Goal: Use online tool/utility: Utilize a website feature to perform a specific function

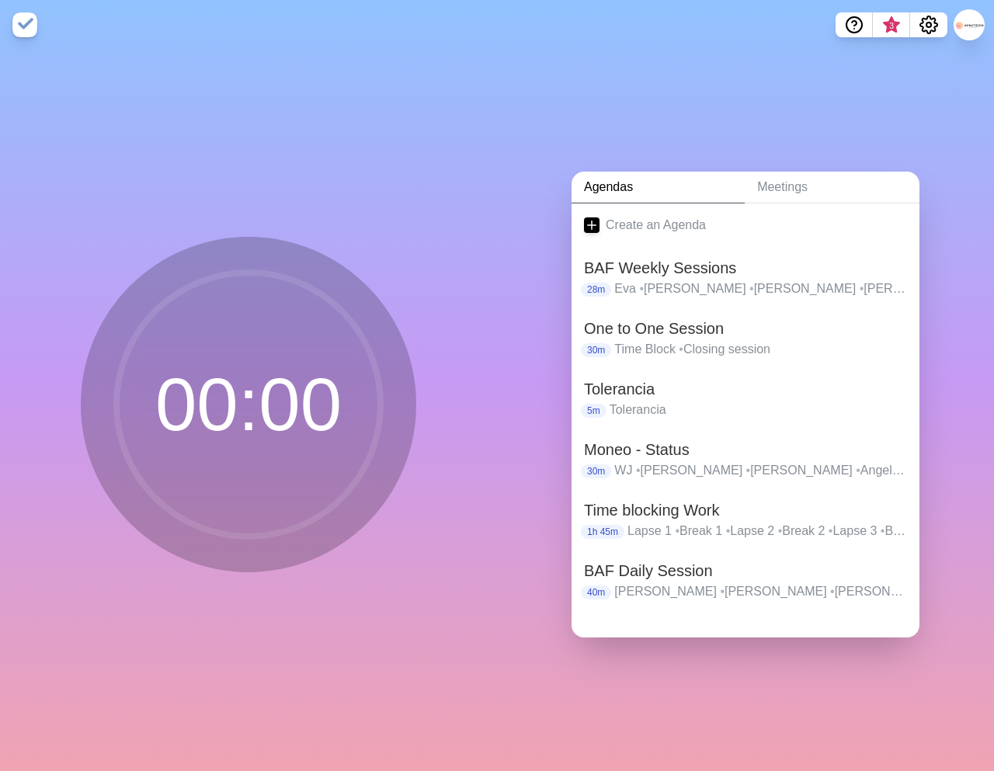
click at [491, 317] on div "00 : 00" at bounding box center [248, 410] width 497 height 721
click at [675, 573] on h2 "BAF Daily Session" at bounding box center [745, 570] width 323 height 23
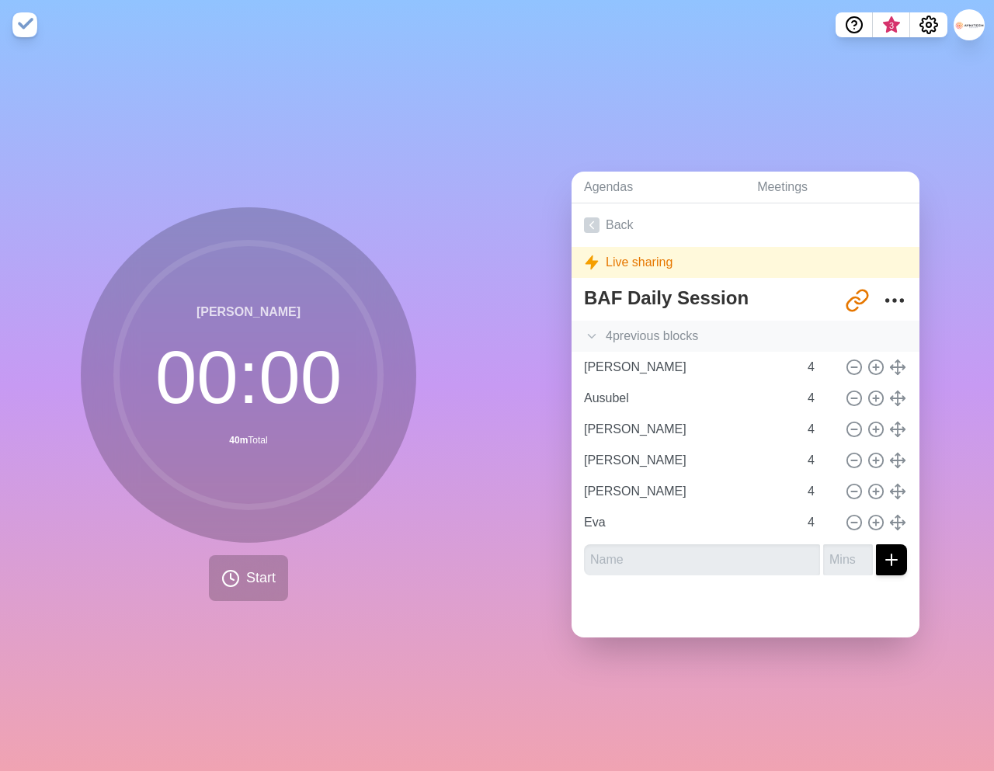
click at [665, 336] on div "4 previous block s" at bounding box center [745, 336] width 348 height 31
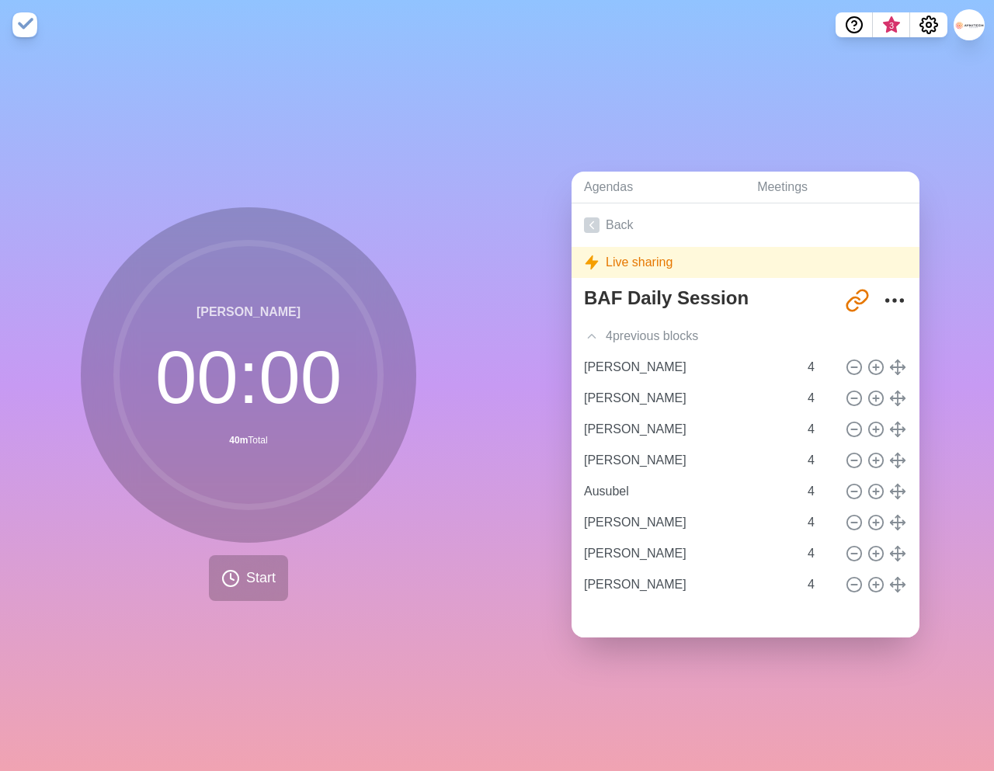
scroll to position [74, 0]
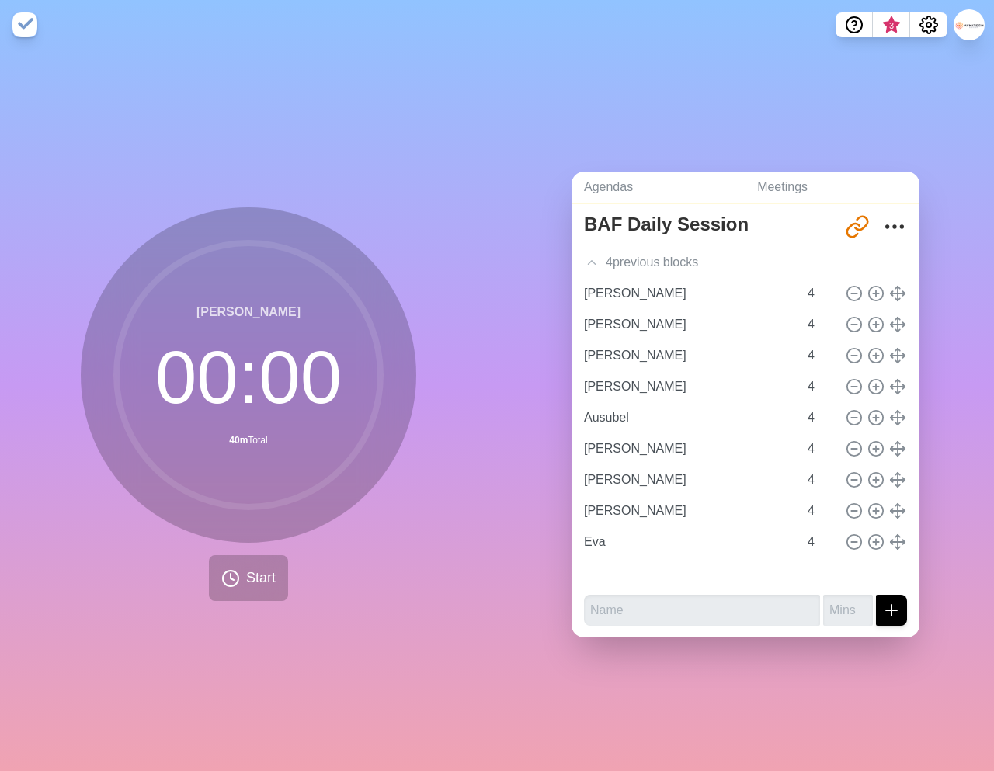
type input "[PERSON_NAME]"
type input "Ausubel"
type input "[PERSON_NAME]"
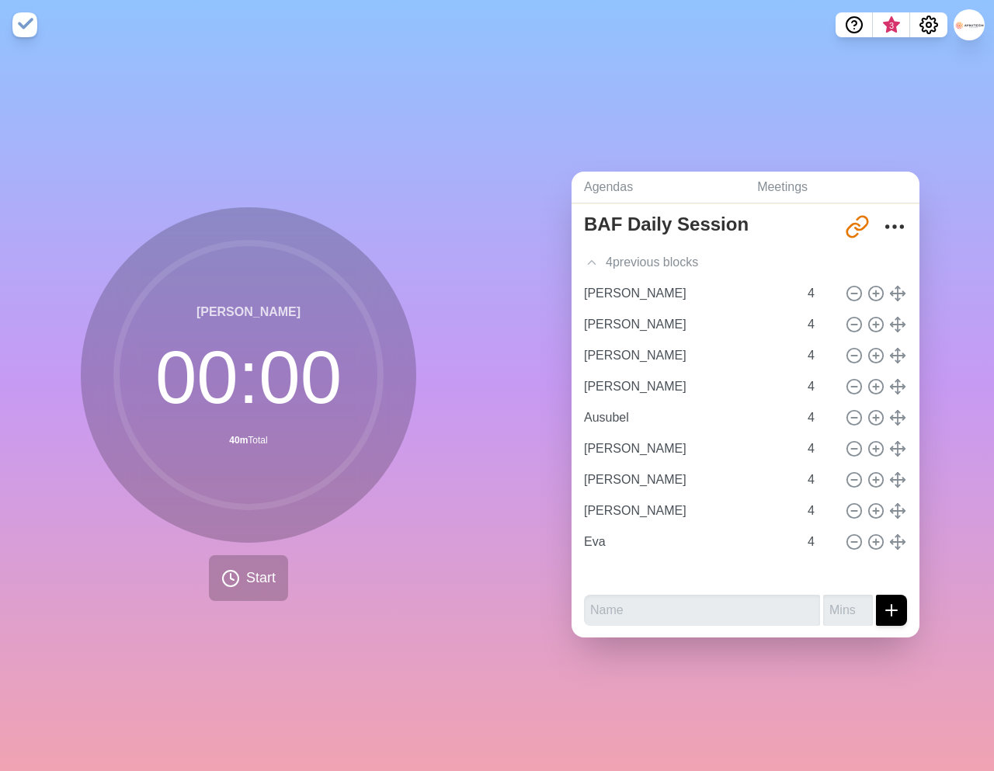
type input "[PERSON_NAME]"
type input "Eva"
type input "[PERSON_NAME]"
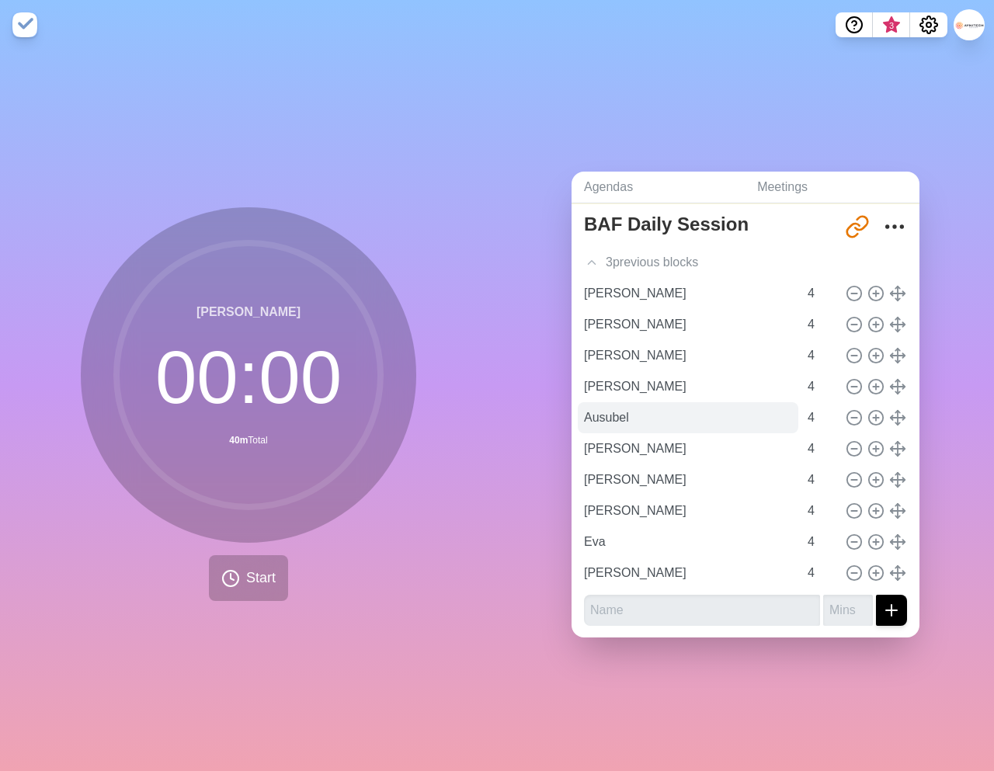
scroll to position [0, 0]
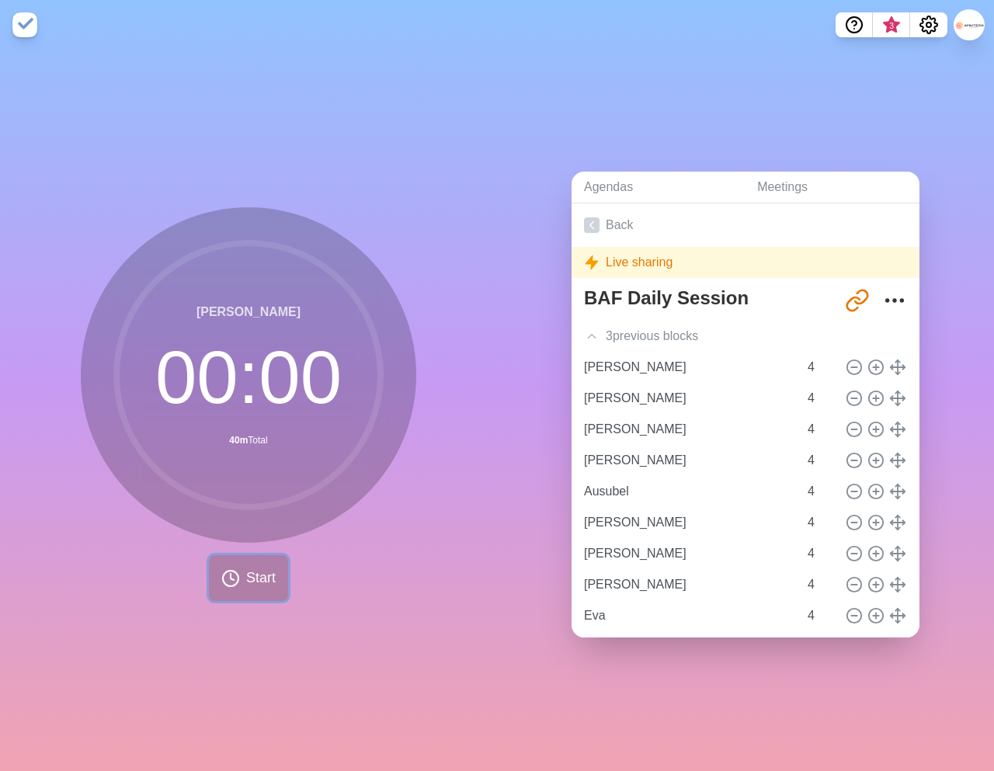
click at [248, 580] on span "Start" at bounding box center [261, 578] width 30 height 21
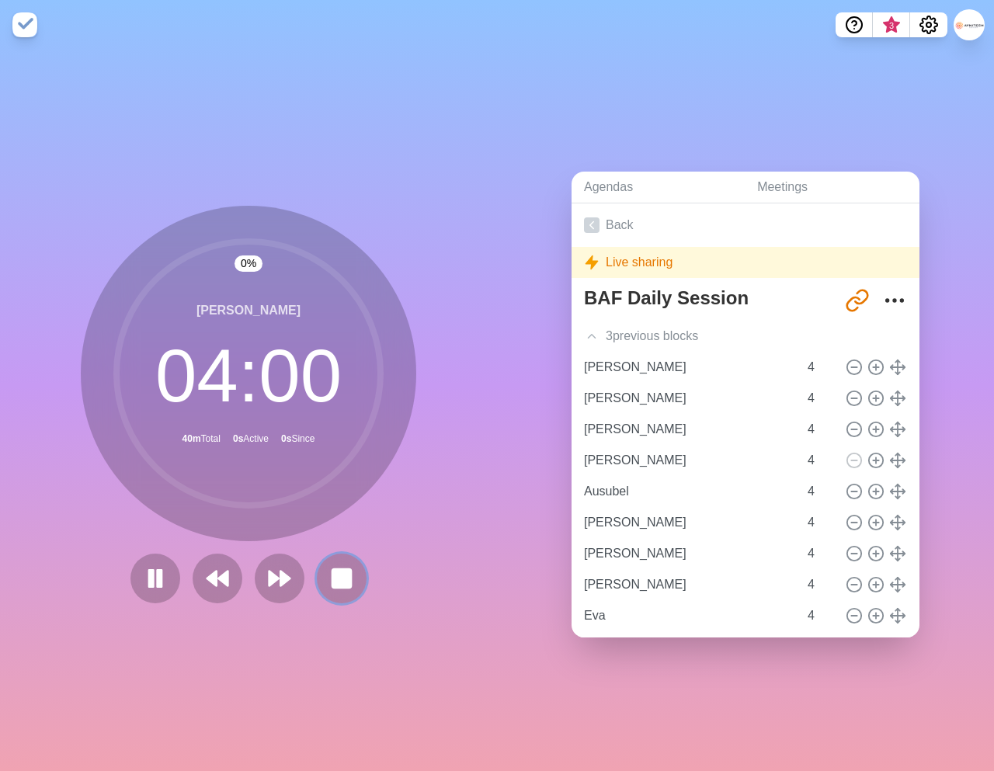
click at [350, 577] on rect at bounding box center [341, 578] width 19 height 19
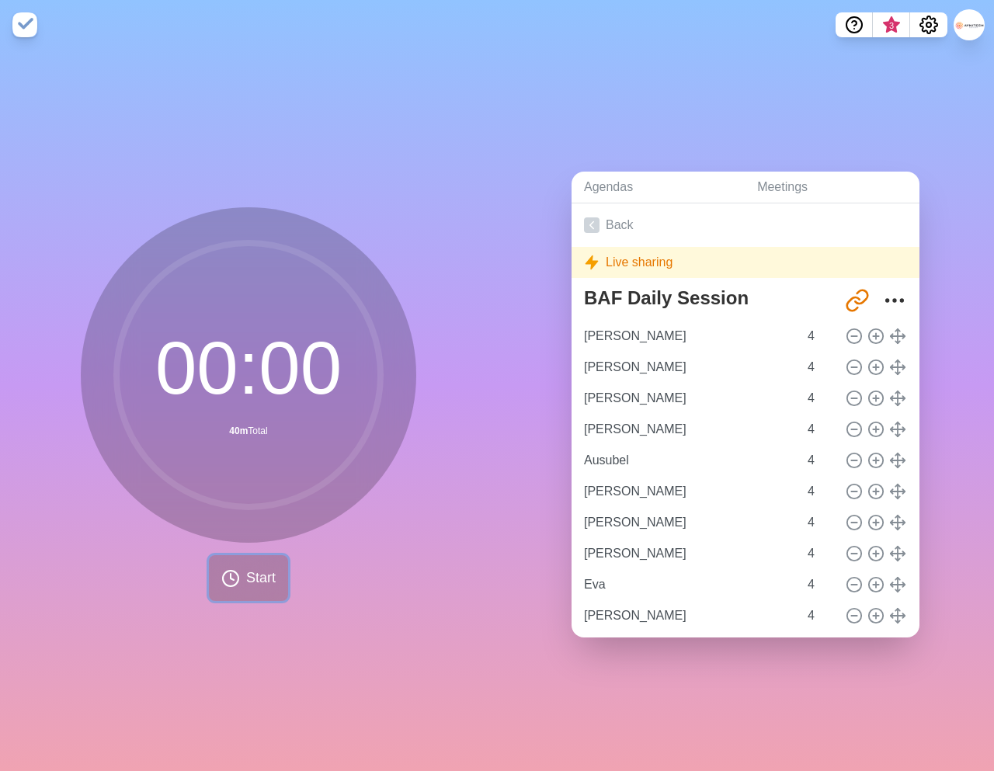
click at [261, 580] on span "Start" at bounding box center [261, 578] width 30 height 21
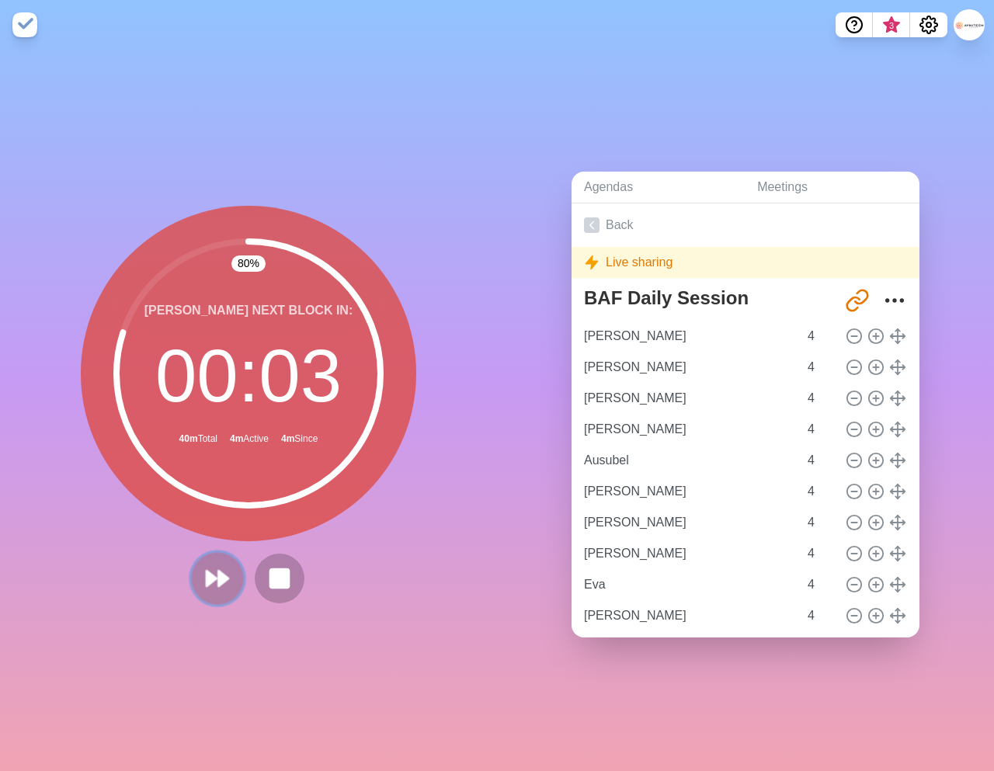
click at [217, 580] on icon at bounding box center [217, 578] width 26 height 26
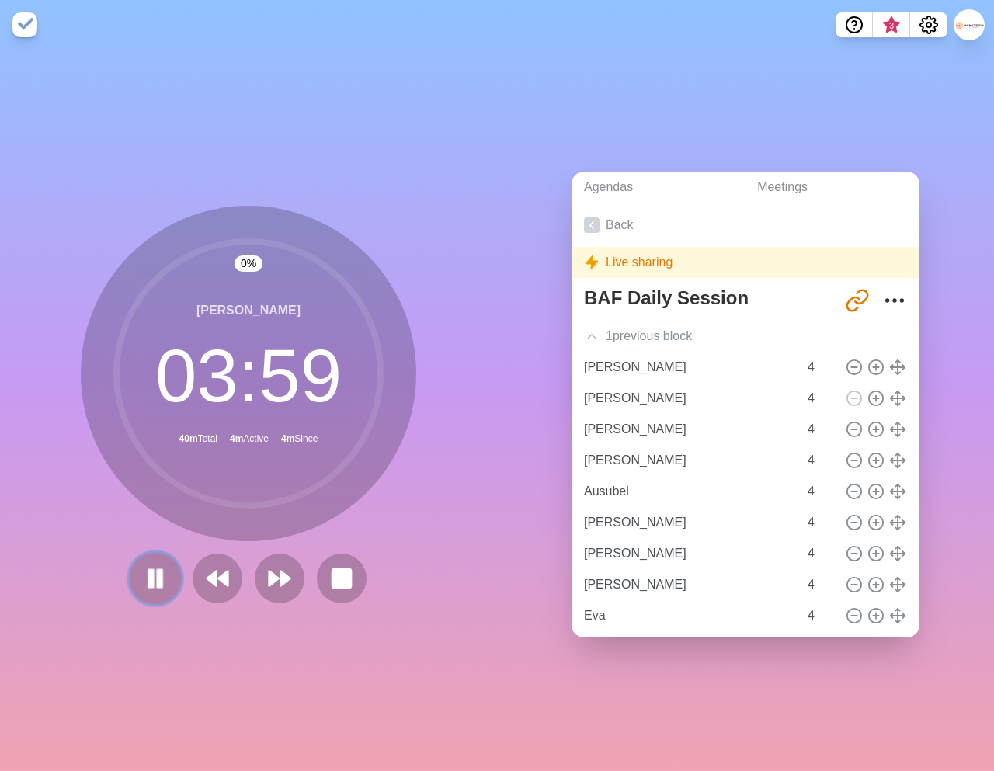
click at [158, 580] on rect at bounding box center [160, 577] width 5 height 17
click at [160, 585] on icon at bounding box center [155, 578] width 26 height 26
click at [281, 574] on polygon at bounding box center [285, 579] width 10 height 16
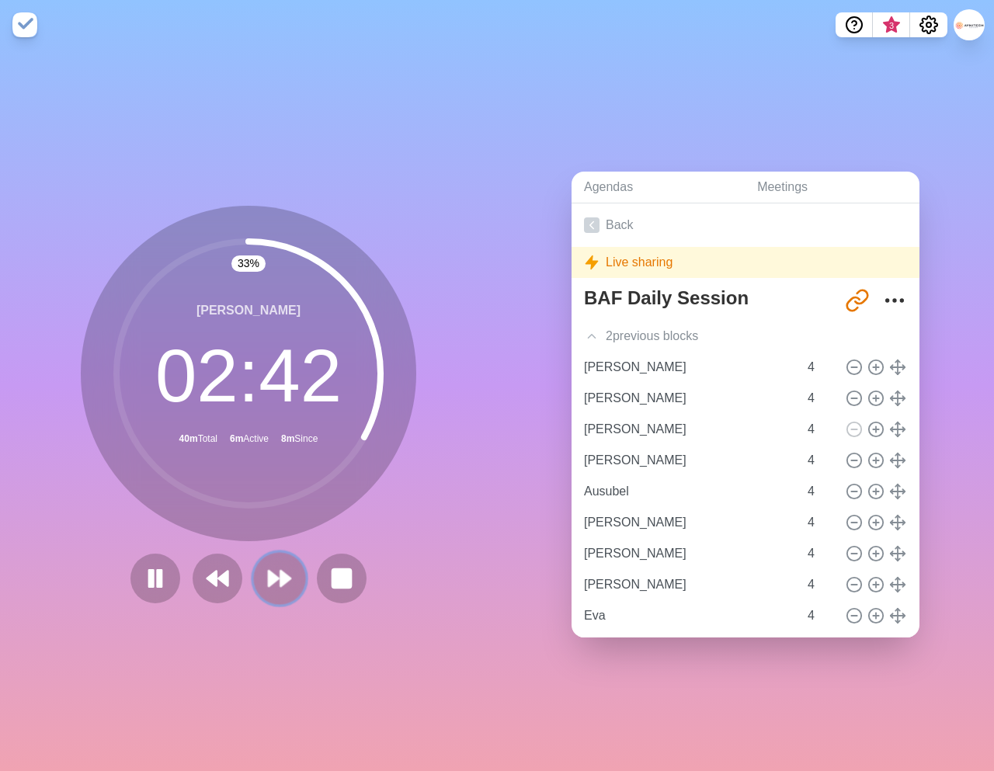
click at [279, 582] on icon at bounding box center [279, 578] width 26 height 26
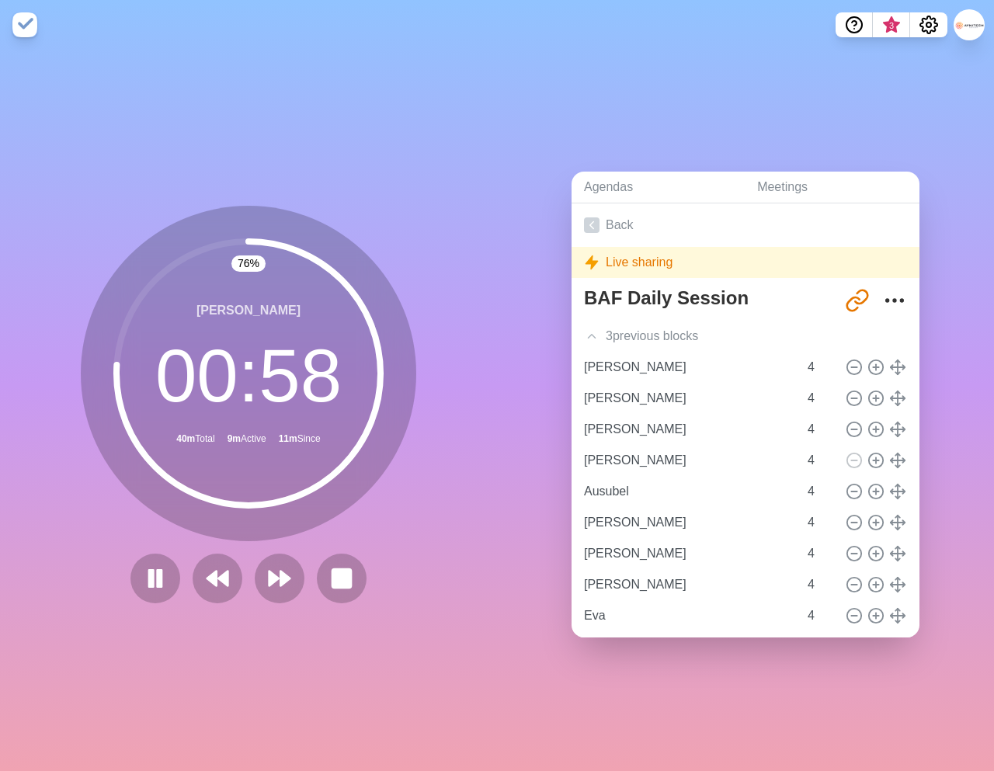
click at [334, 540] on div "[PERSON_NAME] 00 : 58 40m Total 9m Active 11m Since" at bounding box center [248, 373] width 335 height 335
click at [276, 584] on icon at bounding box center [279, 578] width 26 height 26
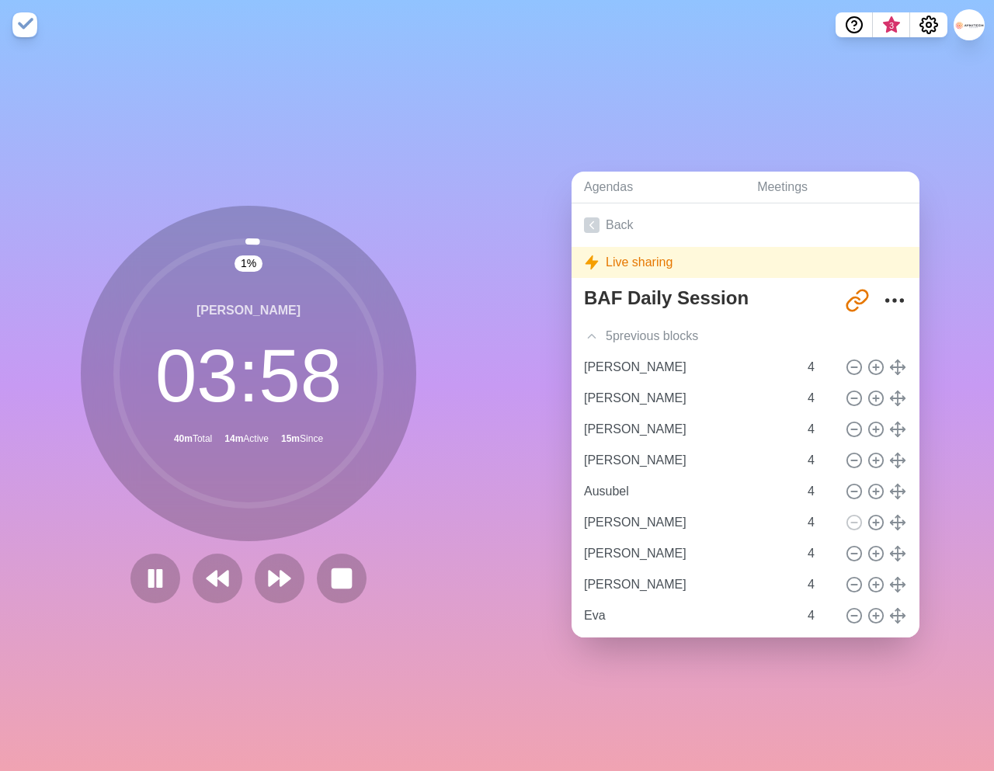
click at [314, 545] on div "1 % [PERSON_NAME] 03 : 58 40m Total 14m Active 15m Since" at bounding box center [248, 405] width 335 height 398
click at [285, 579] on polygon at bounding box center [285, 579] width 10 height 16
click at [207, 578] on polygon at bounding box center [212, 579] width 10 height 16
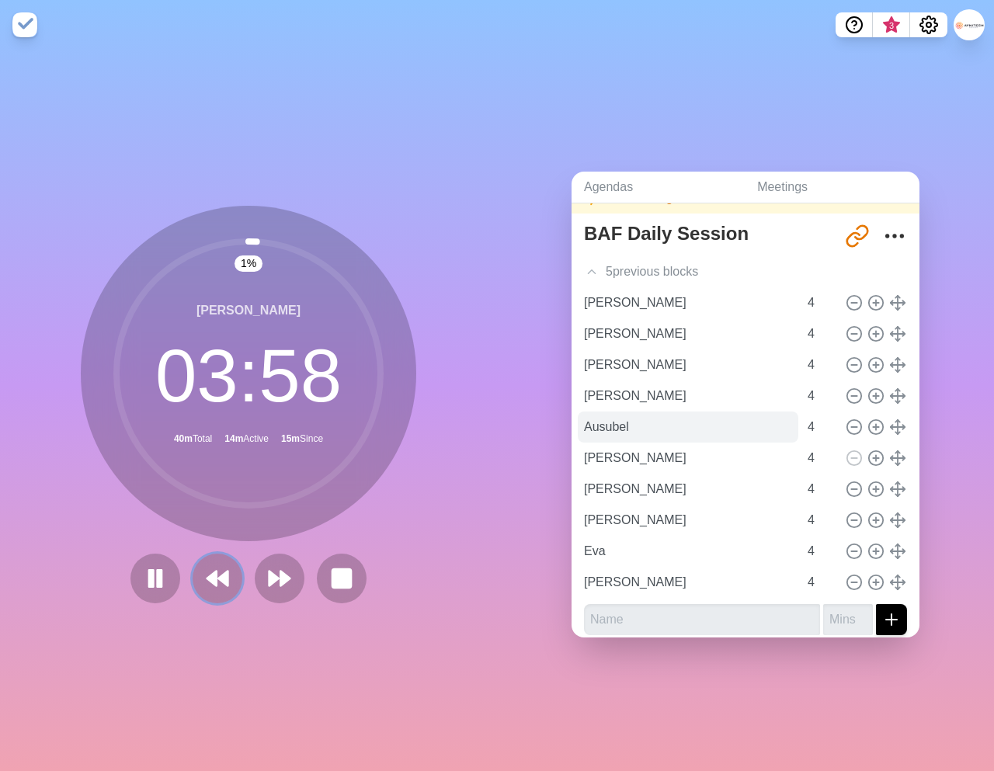
scroll to position [74, 0]
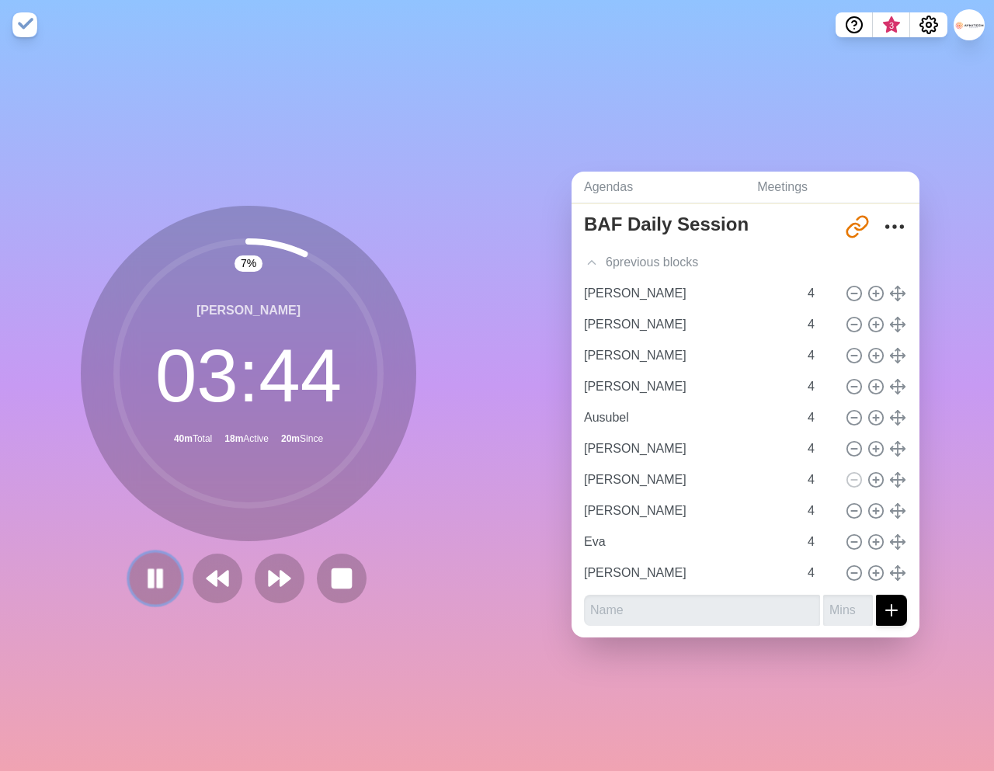
click at [161, 571] on rect at bounding box center [160, 577] width 5 height 17
click at [215, 582] on polygon at bounding box center [212, 579] width 10 height 16
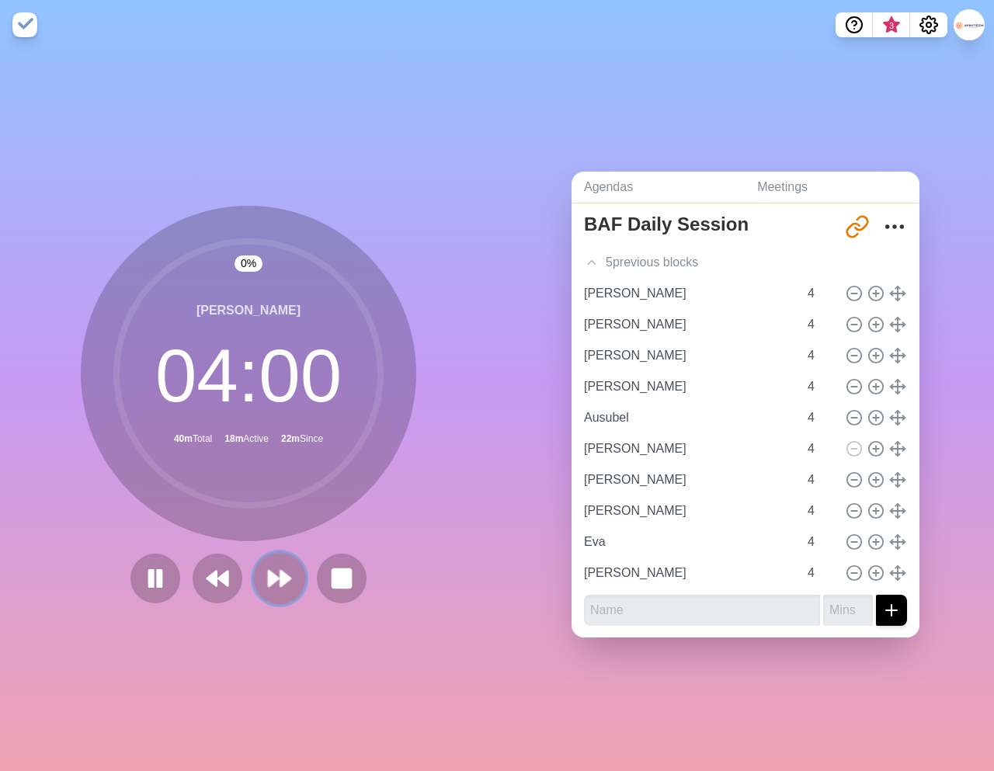
click at [256, 581] on button at bounding box center [279, 578] width 52 height 52
click at [144, 576] on icon at bounding box center [155, 578] width 26 height 26
click at [309, 546] on div "0 % [PERSON_NAME] 03 : 59 40m Total 18m Active 23m Since" at bounding box center [248, 405] width 335 height 398
drag, startPoint x: 285, startPoint y: 585, endPoint x: 207, endPoint y: 625, distance: 87.8
click at [208, 626] on div "0 % [PERSON_NAME] 03 : 59 40m Total 18m Active 23m Since" at bounding box center [248, 410] width 497 height 721
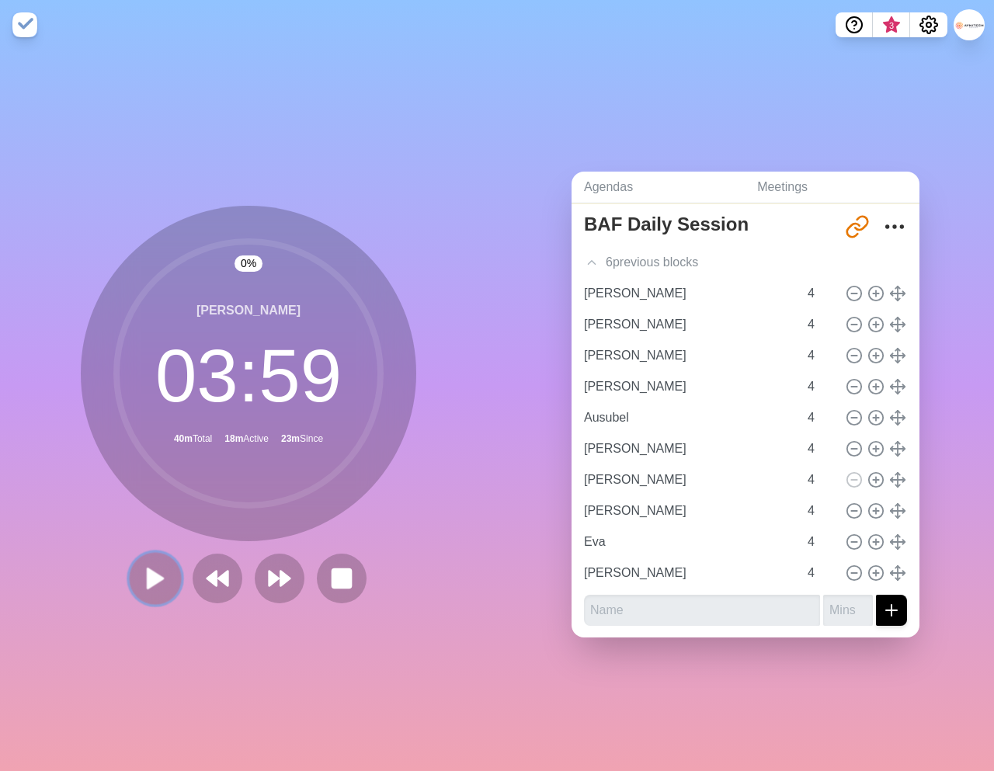
click at [149, 571] on polygon at bounding box center [156, 577] width 16 height 19
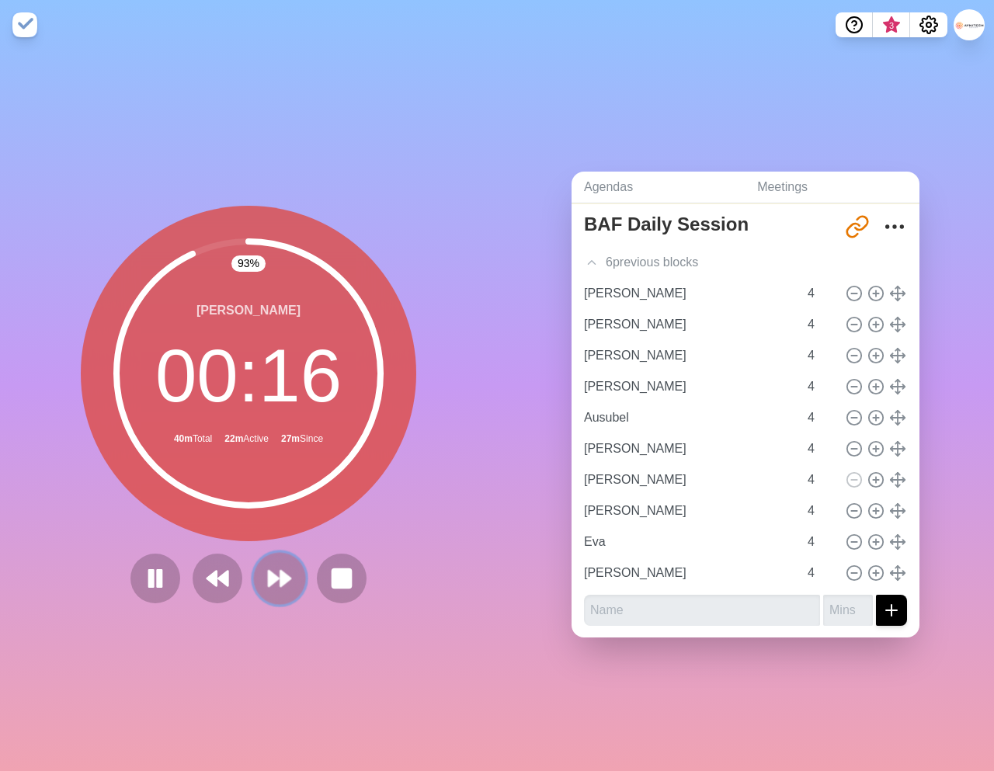
click at [280, 580] on polygon at bounding box center [285, 579] width 10 height 16
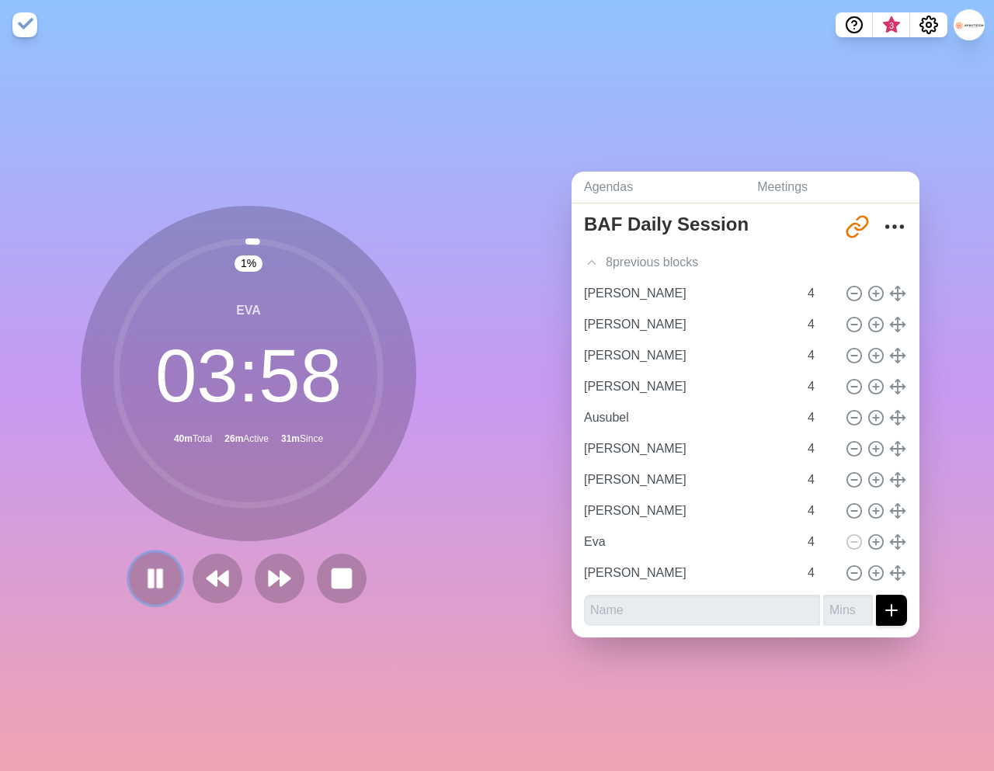
click at [142, 577] on icon at bounding box center [155, 578] width 26 height 26
click at [150, 587] on polygon at bounding box center [156, 577] width 16 height 19
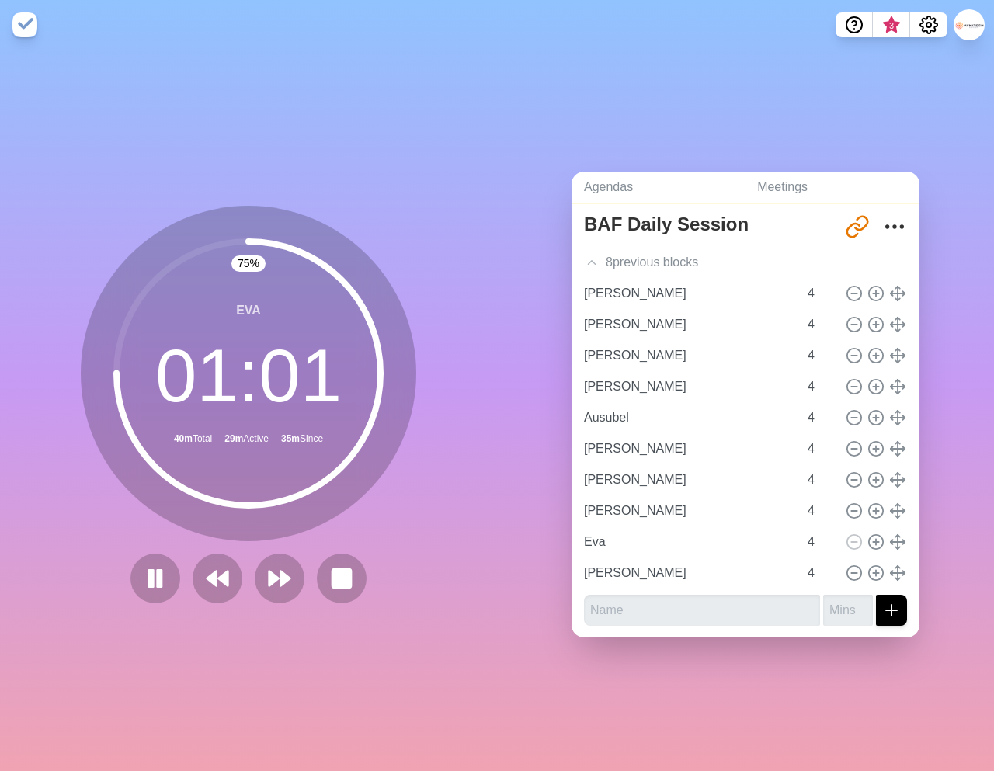
click at [313, 538] on div "Eva 01 : 01 40m Total 29m Active 35m Since" at bounding box center [248, 373] width 335 height 335
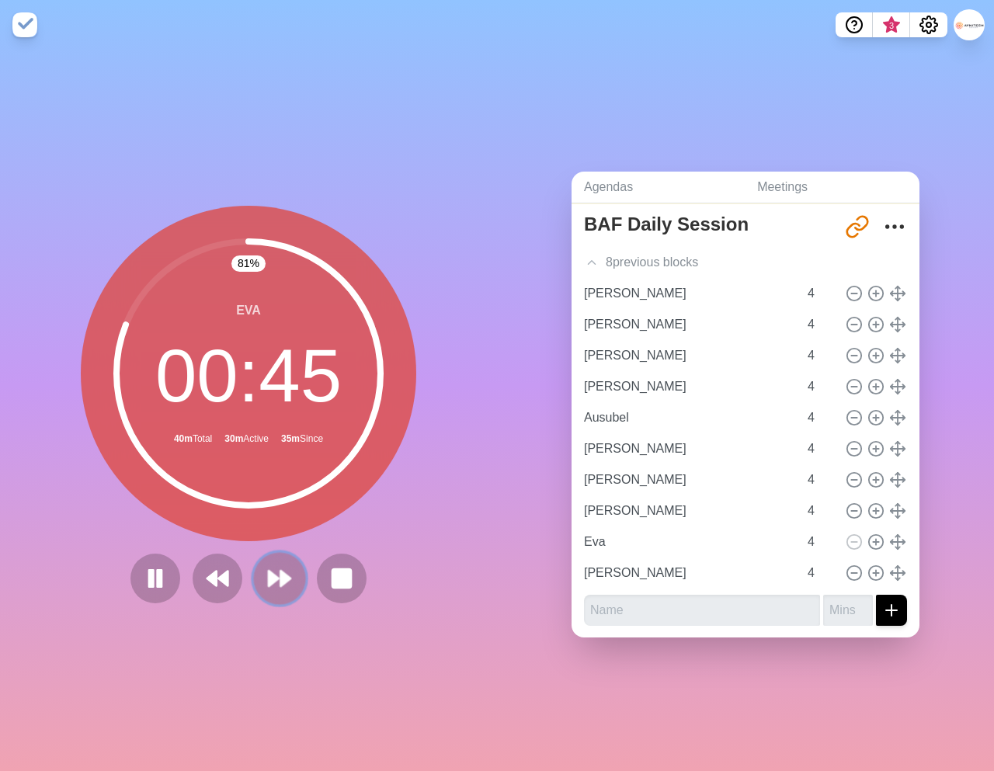
click at [281, 582] on polygon at bounding box center [285, 579] width 10 height 16
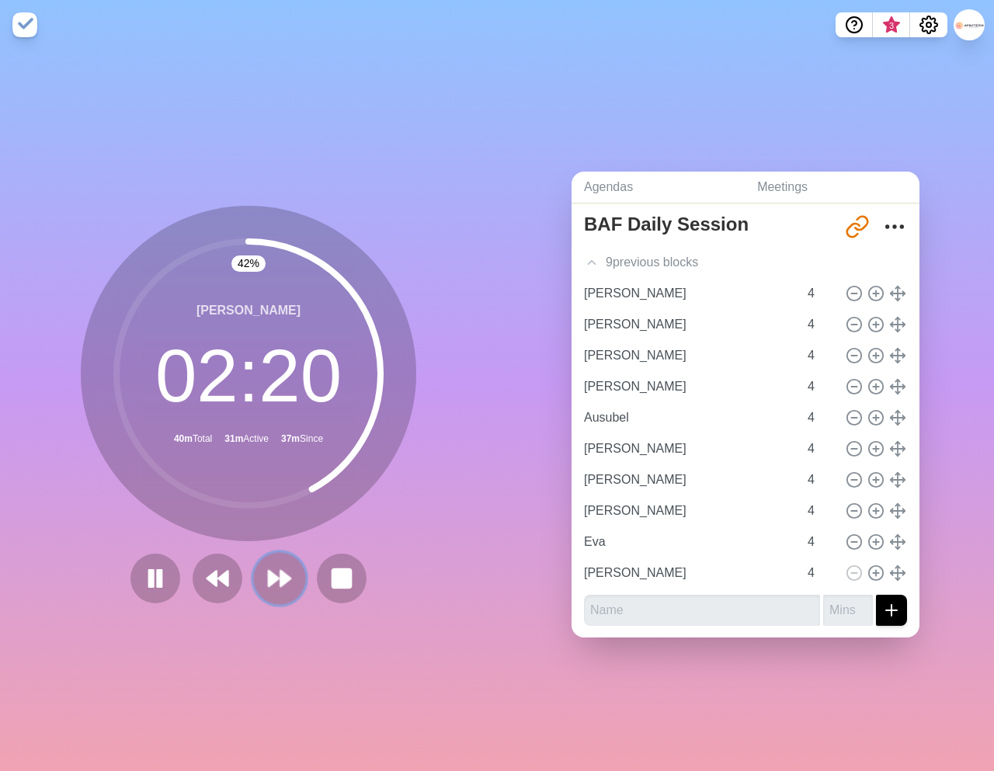
click at [274, 578] on polygon at bounding box center [274, 579] width 10 height 16
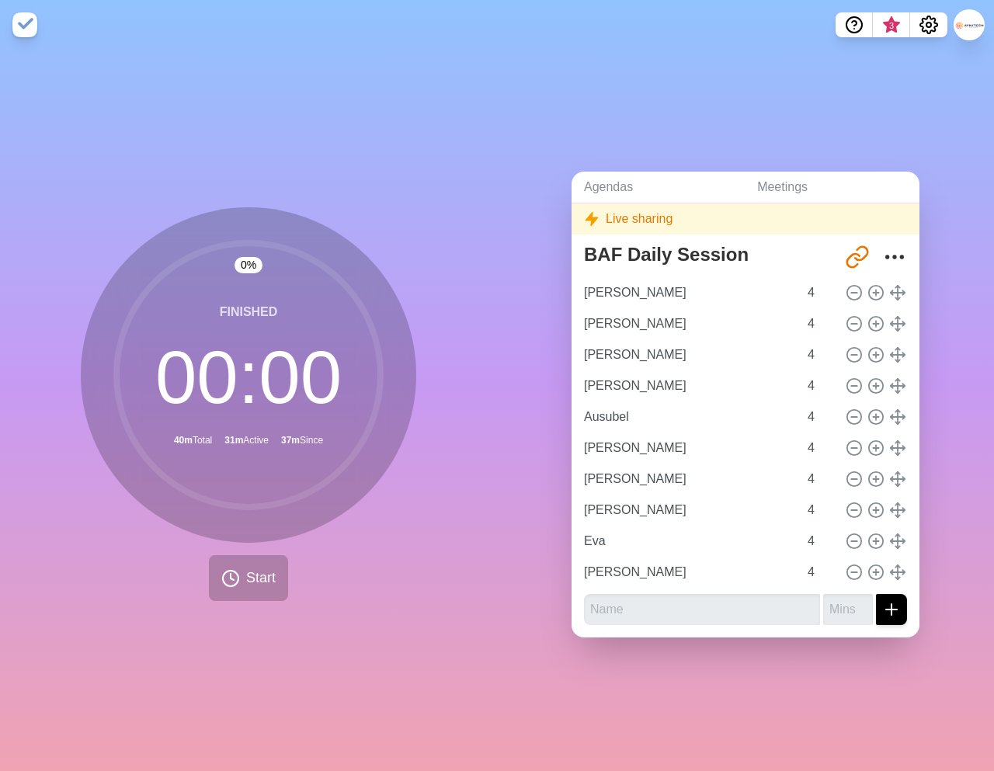
scroll to position [43, 0]
